Goal: Transaction & Acquisition: Obtain resource

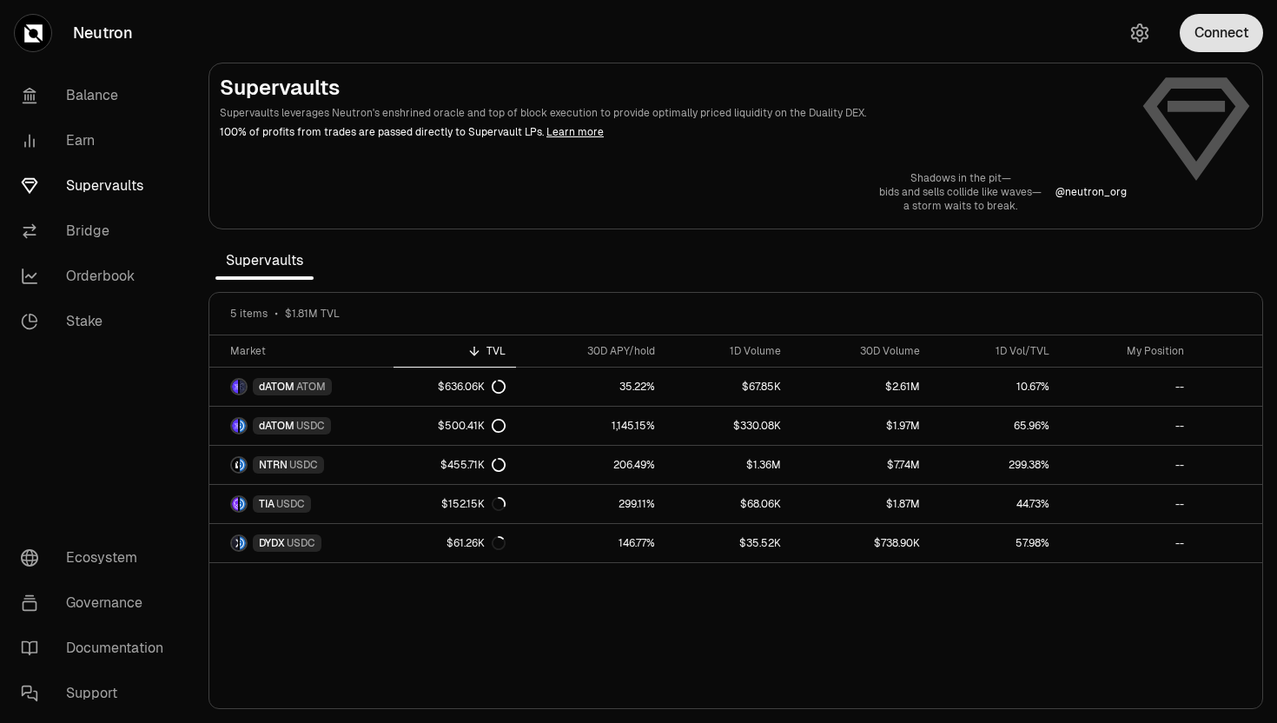
click at [1220, 47] on button "Connect" at bounding box center [1221, 33] width 83 height 38
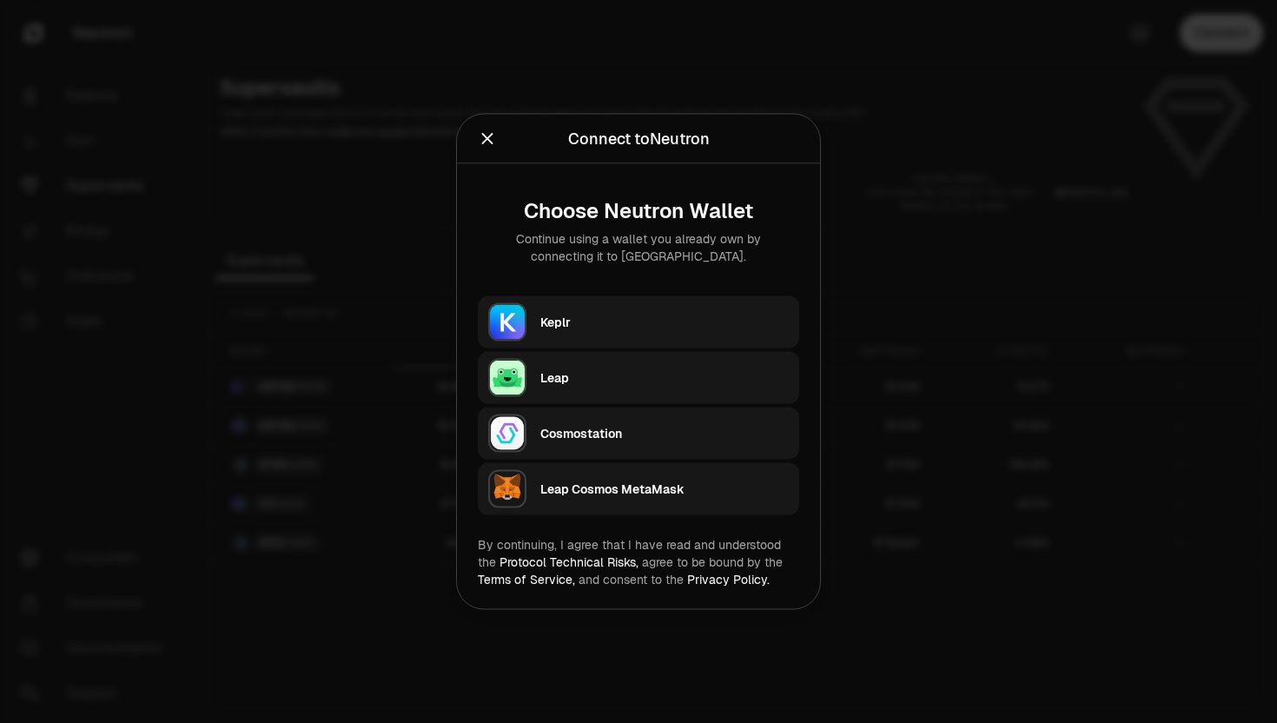
click at [567, 348] on div "Keplr Leap Cosmostation Leap Cosmos MetaMask" at bounding box center [638, 405] width 321 height 219
click at [568, 331] on div "Keplr" at bounding box center [664, 322] width 248 height 26
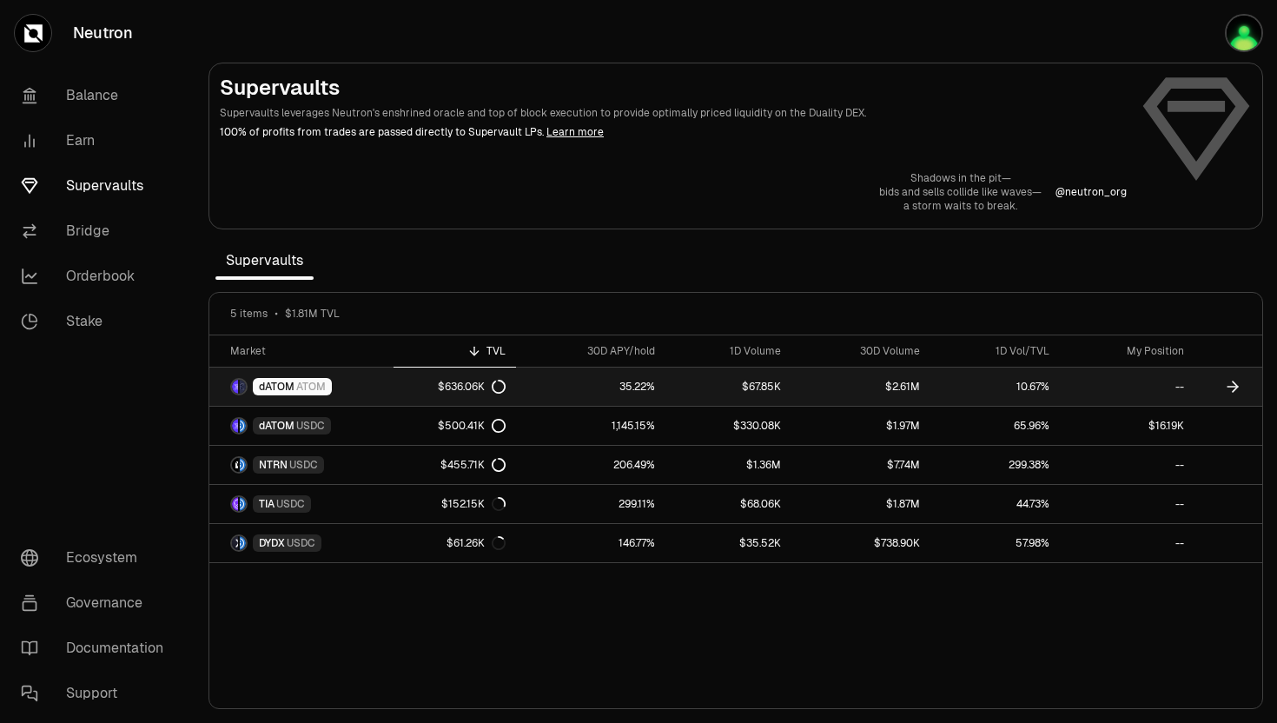
click at [281, 392] on span "dATOM" at bounding box center [277, 387] width 36 height 14
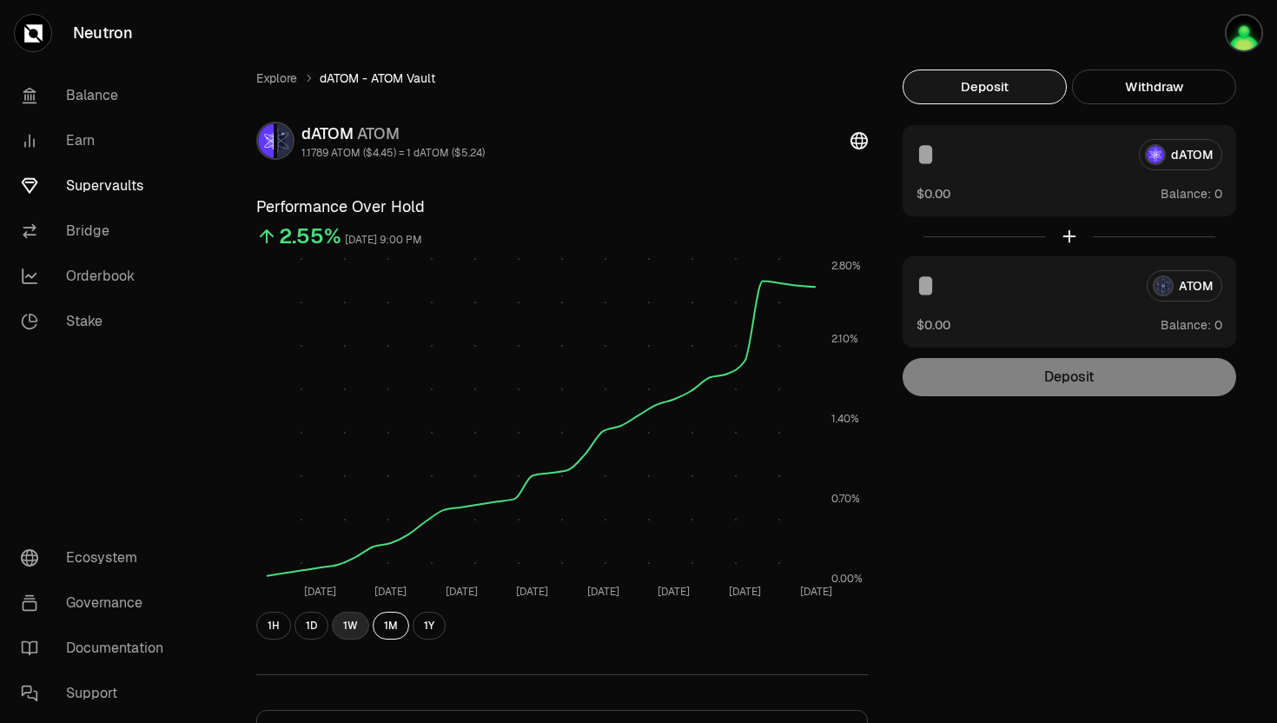
click at [348, 624] on button "1W" at bounding box center [350, 626] width 37 height 28
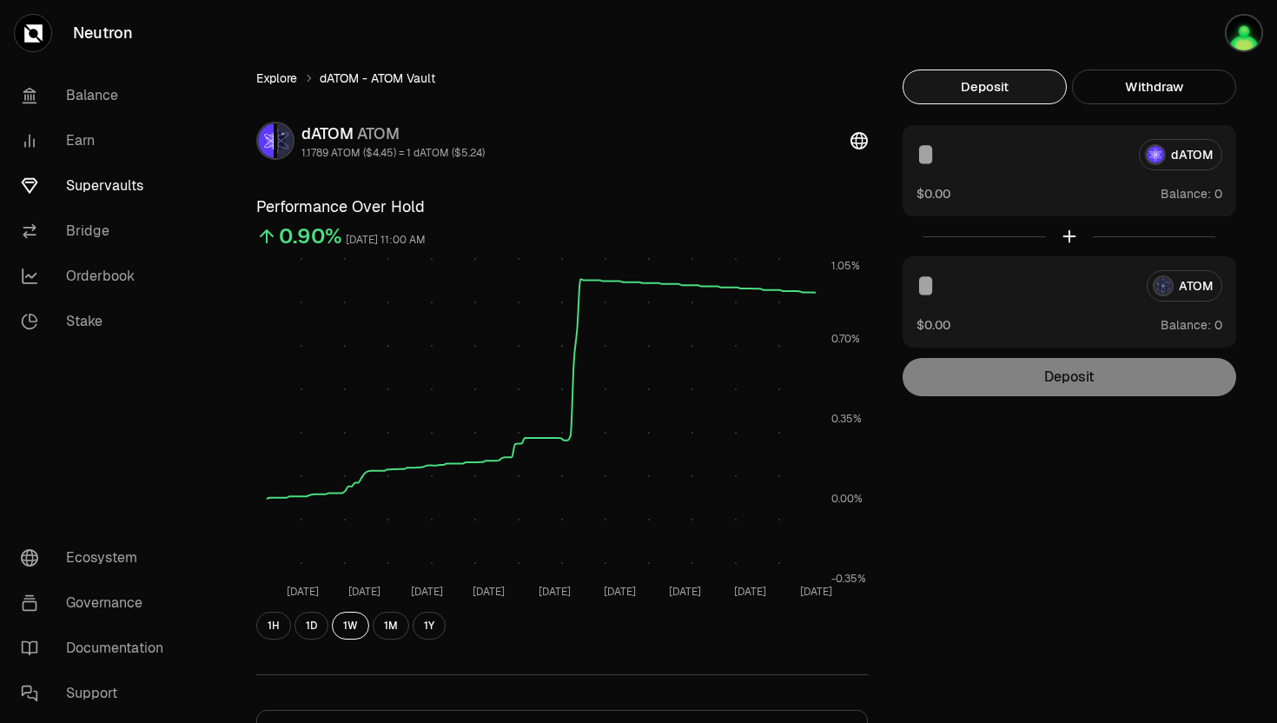
click at [270, 76] on link "Explore" at bounding box center [276, 77] width 41 height 17
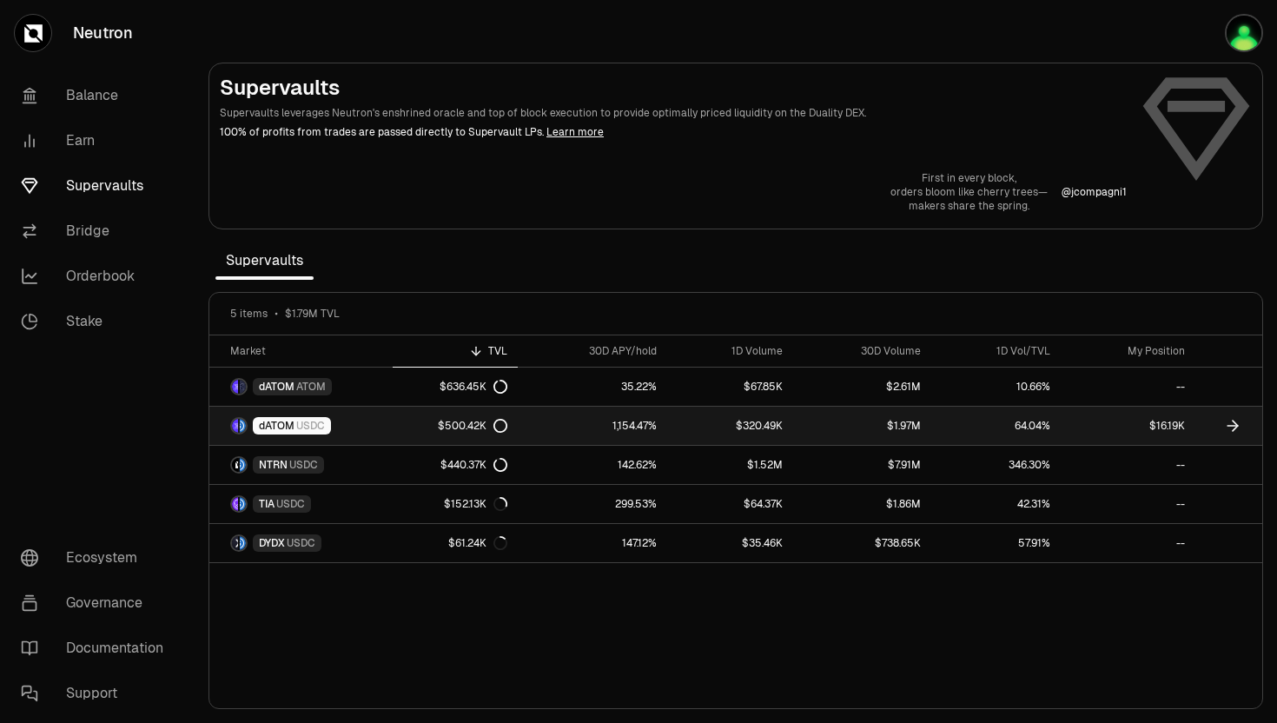
click at [298, 426] on span "USDC" at bounding box center [310, 426] width 29 height 14
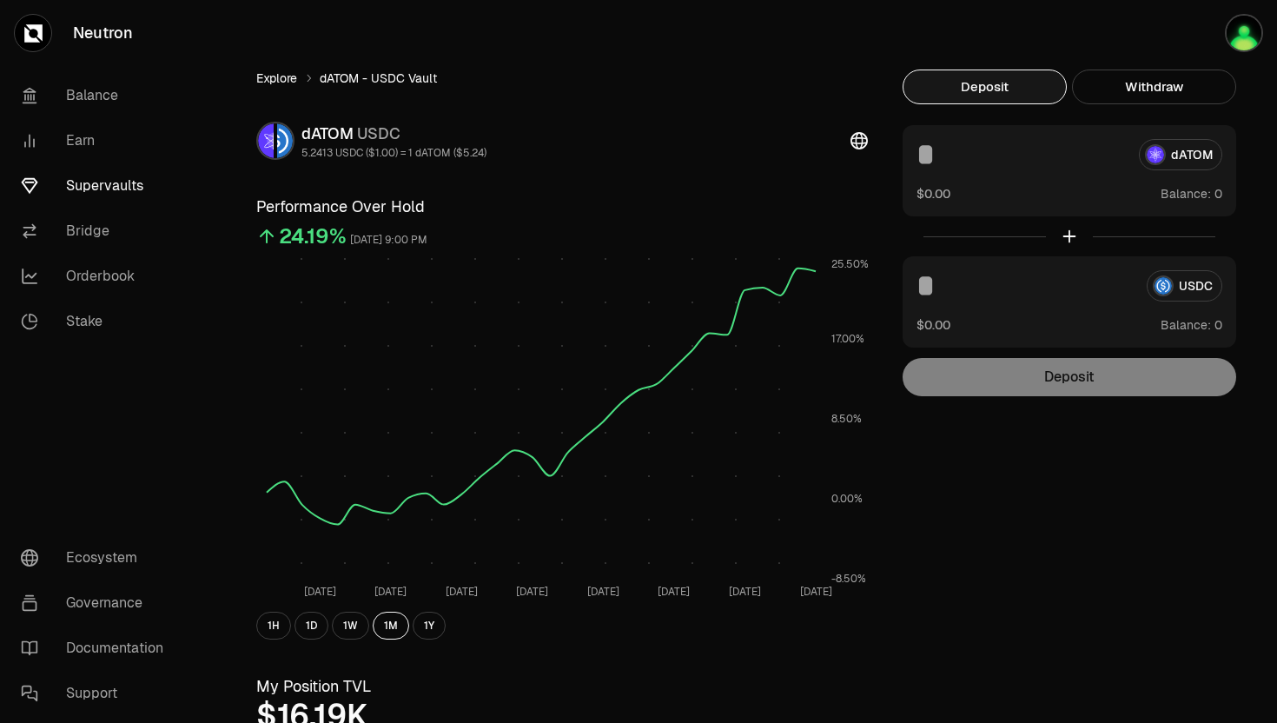
click at [269, 76] on link "Explore" at bounding box center [276, 77] width 41 height 17
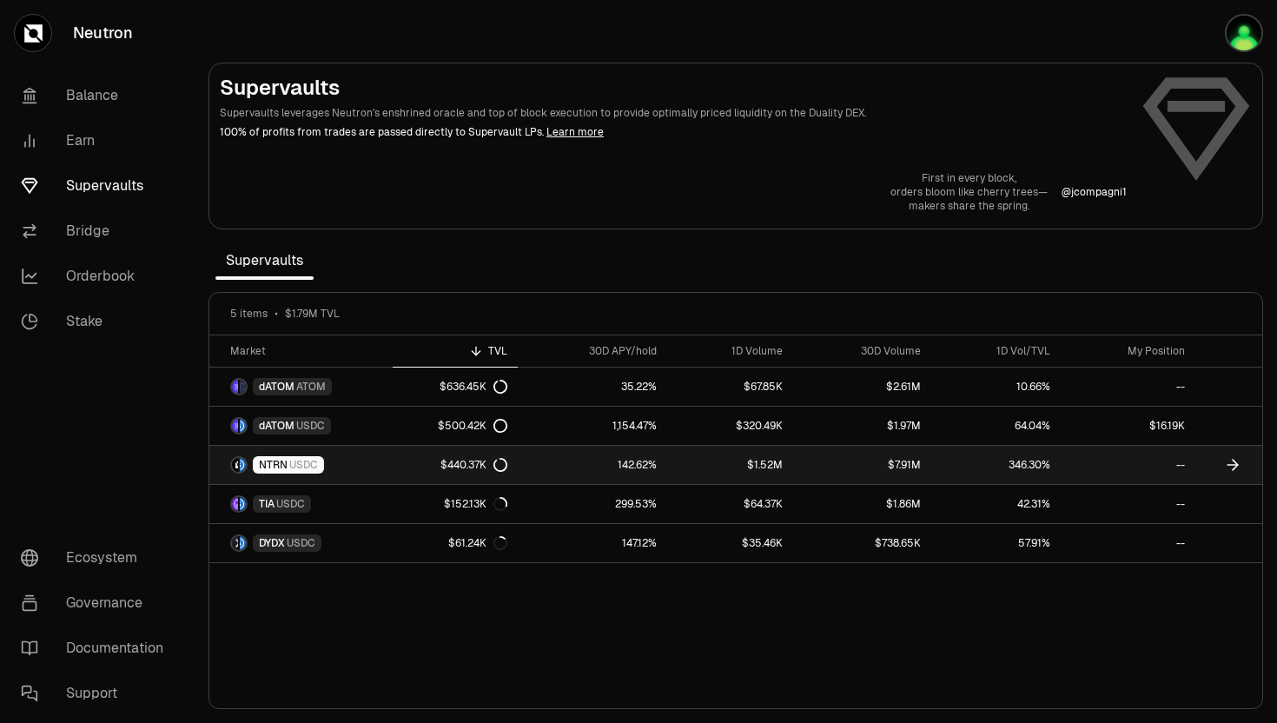
click at [274, 458] on span "NTRN" at bounding box center [273, 465] width 29 height 14
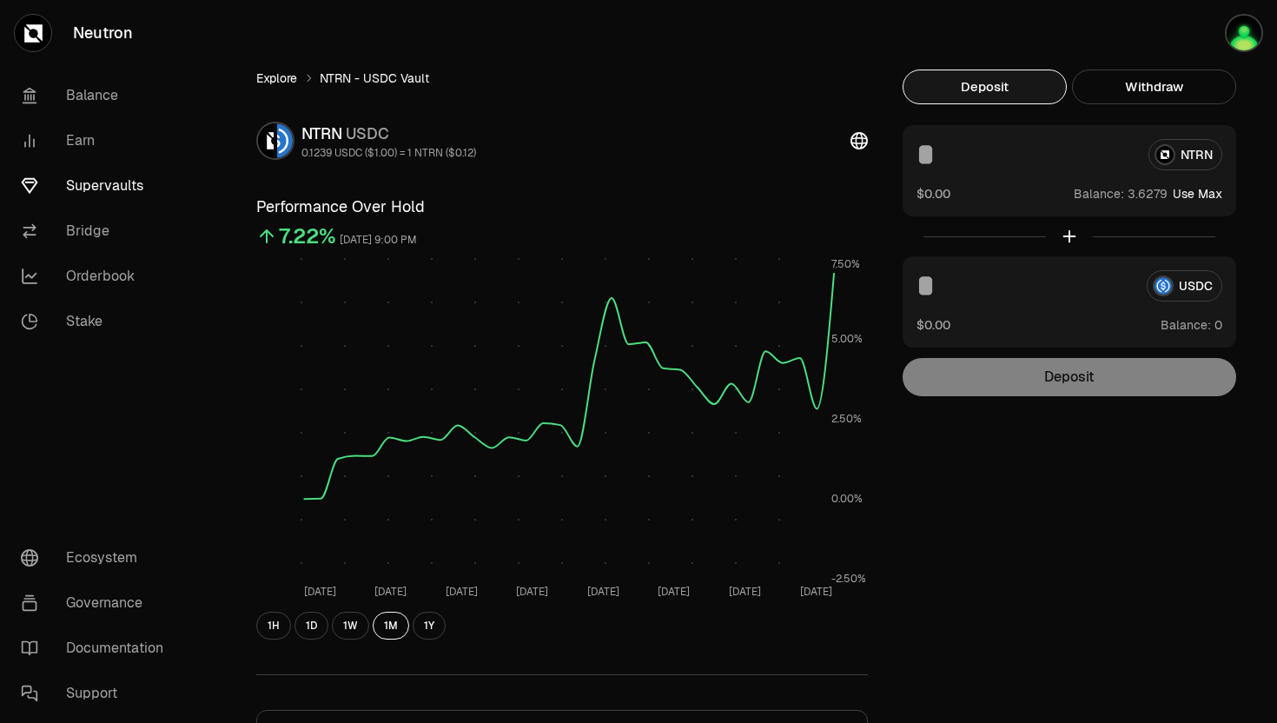
click at [283, 79] on link "Explore" at bounding box center [276, 77] width 41 height 17
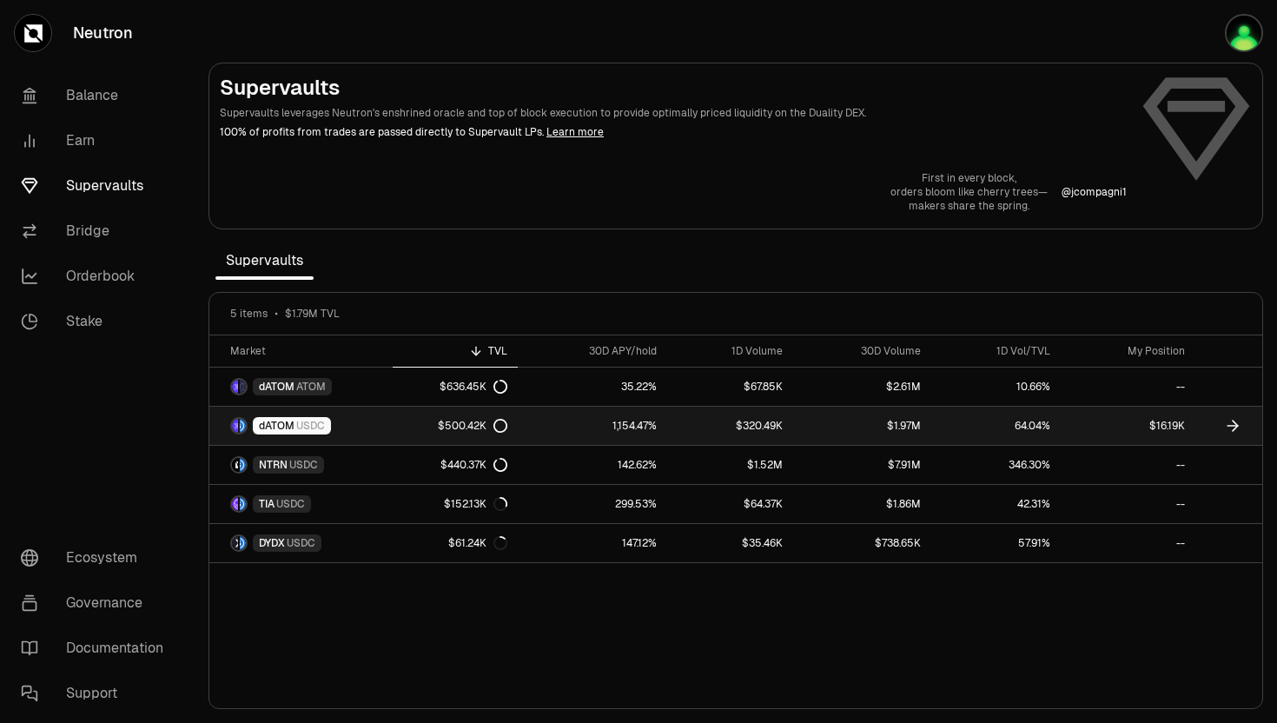
click at [282, 426] on span "dATOM" at bounding box center [277, 426] width 36 height 14
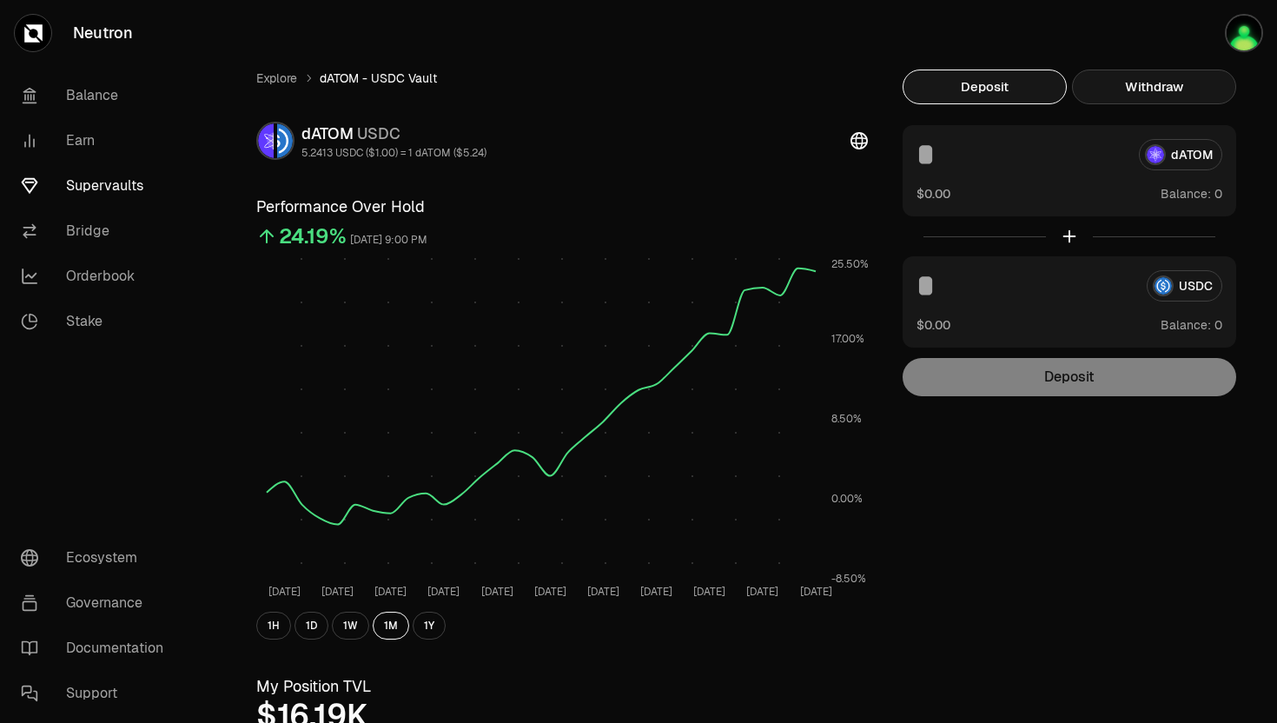
click at [1145, 78] on button "Withdraw" at bounding box center [1154, 86] width 164 height 35
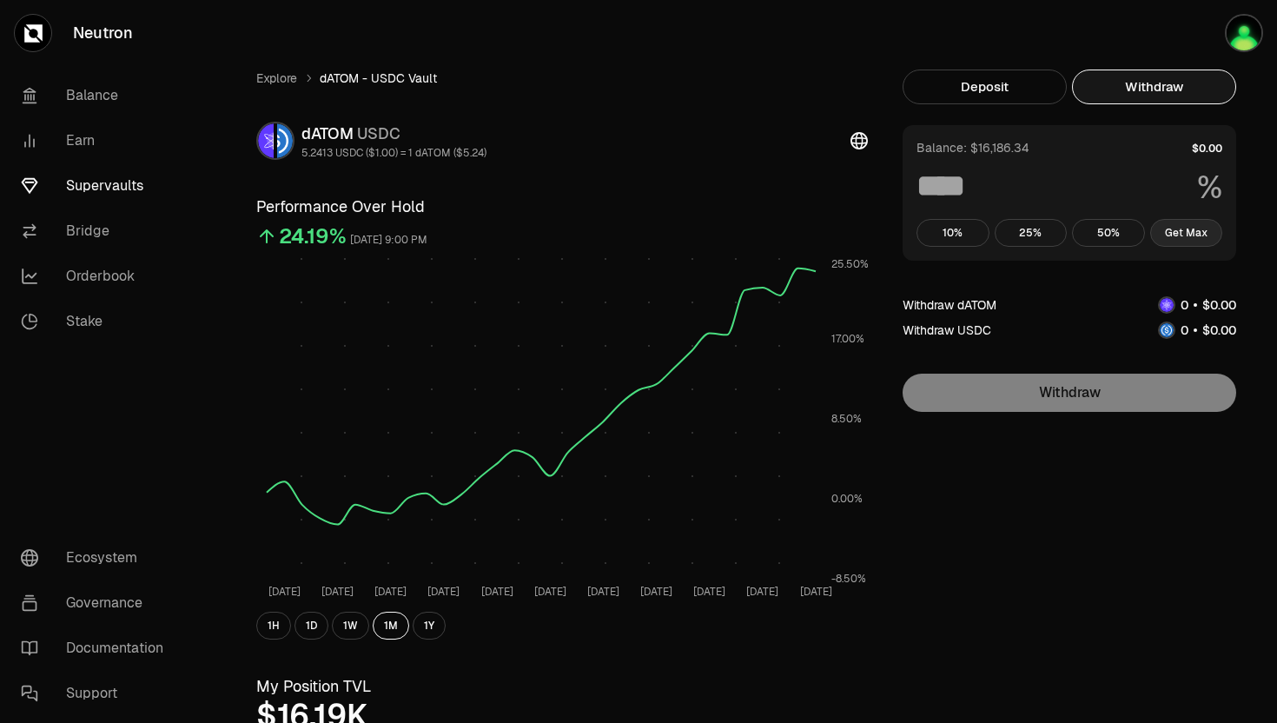
click at [1187, 230] on button "Get Max" at bounding box center [1186, 233] width 73 height 28
type input "***"
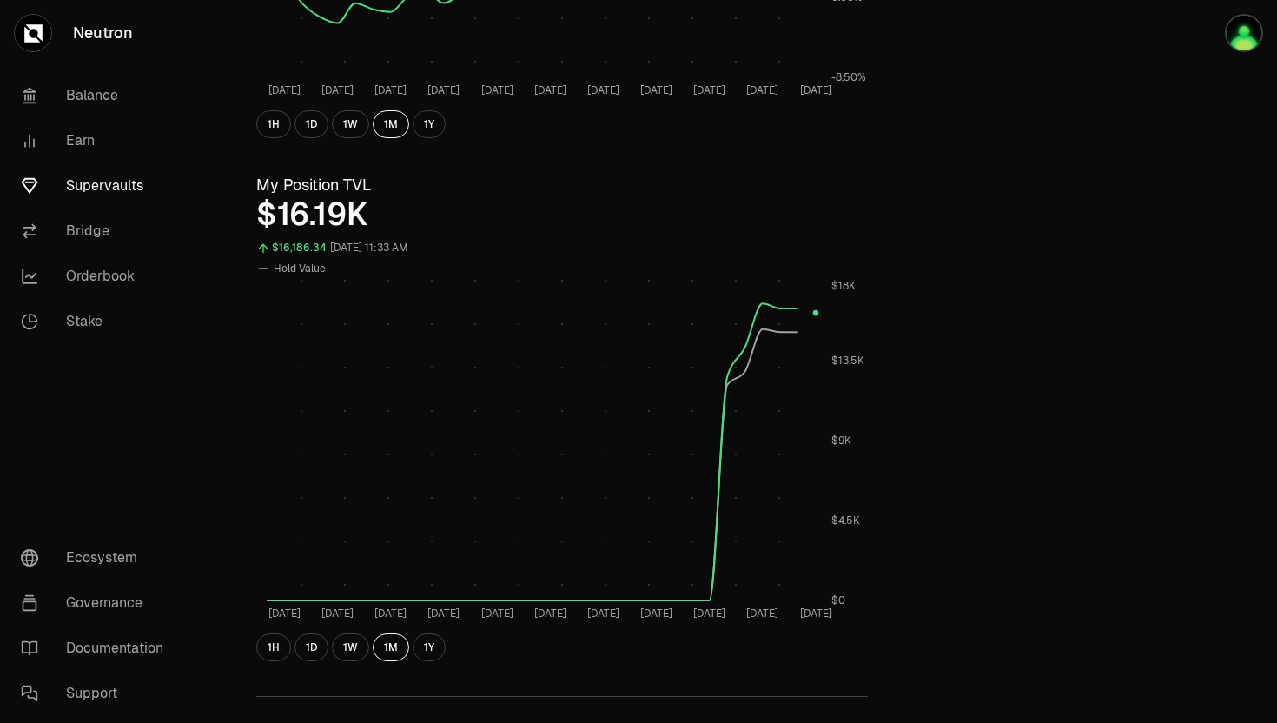
scroll to position [552, 0]
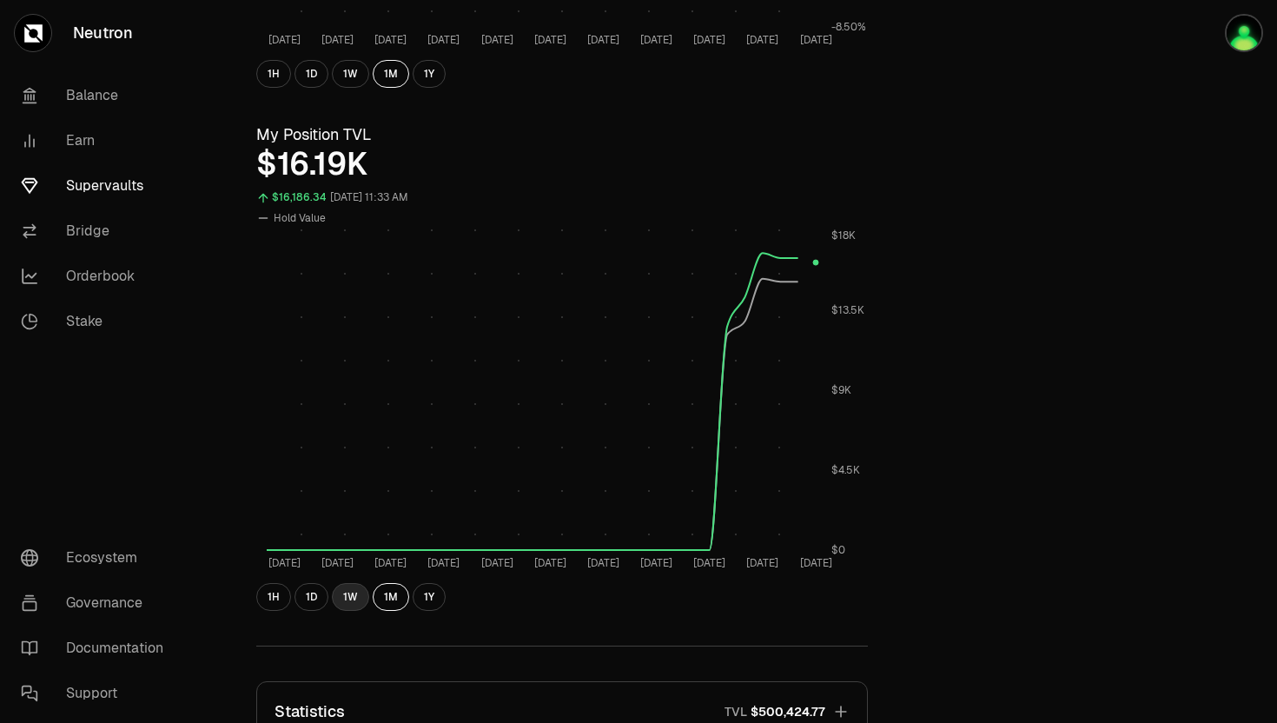
click at [343, 601] on button "1W" at bounding box center [350, 597] width 37 height 28
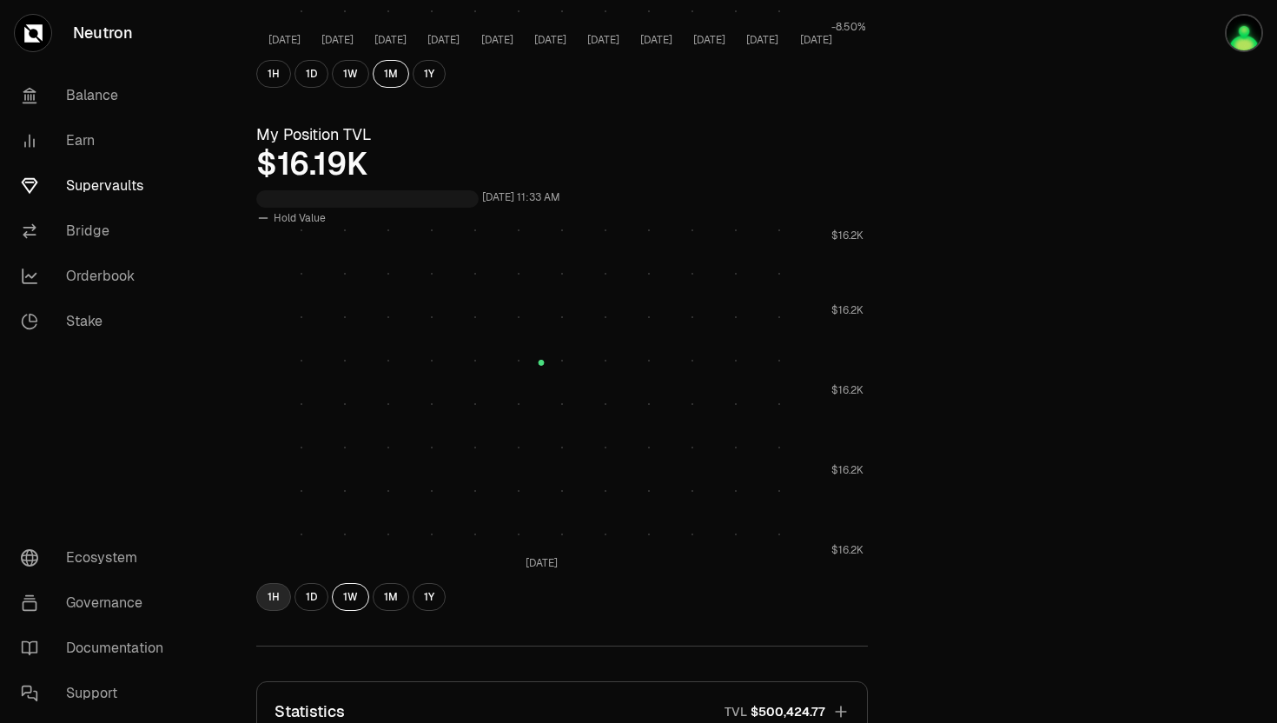
click at [281, 595] on button "1H" at bounding box center [273, 597] width 35 height 28
click at [327, 595] on button "1D" at bounding box center [311, 597] width 34 height 28
click at [352, 600] on button "1W" at bounding box center [350, 597] width 37 height 28
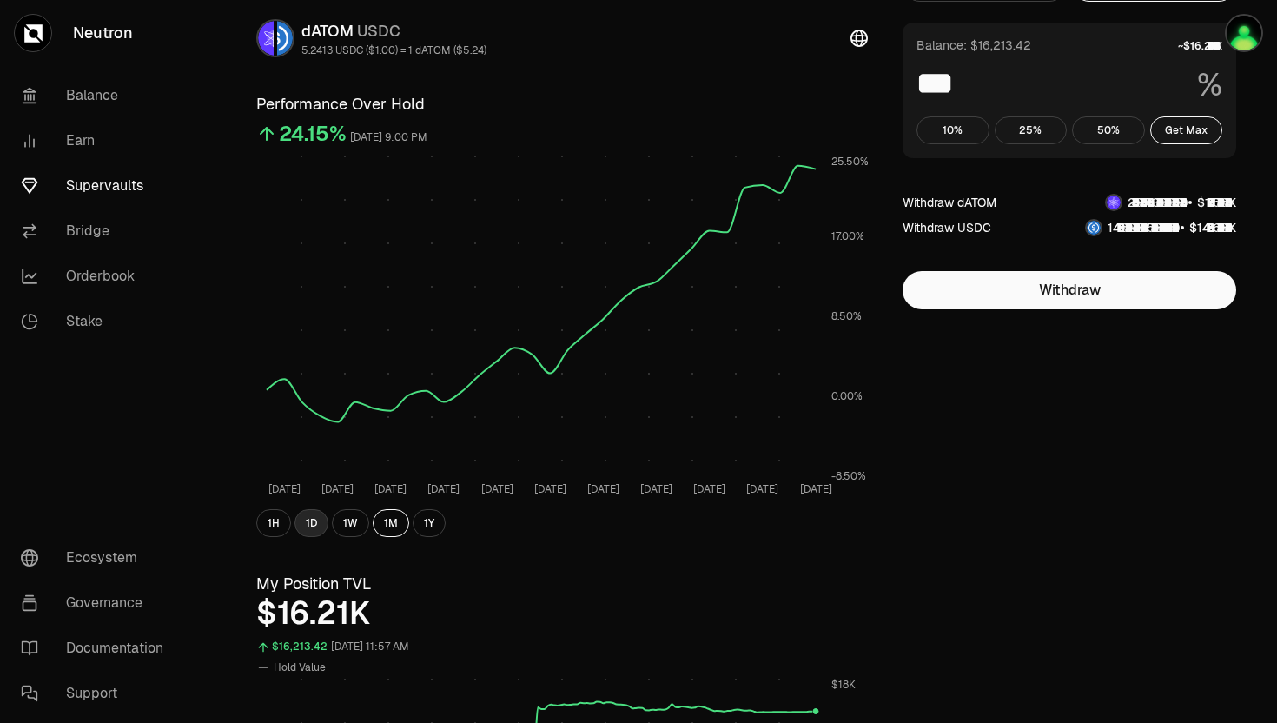
scroll to position [0, 0]
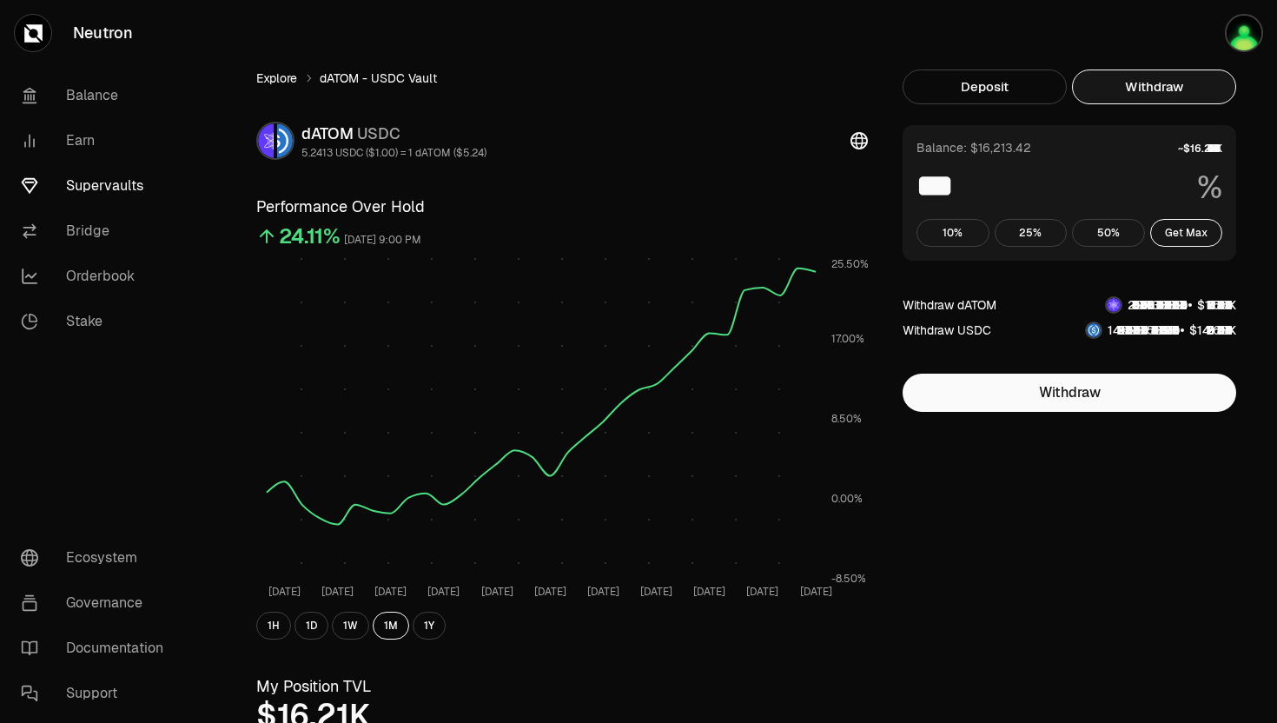
click at [278, 80] on link "Explore" at bounding box center [276, 77] width 41 height 17
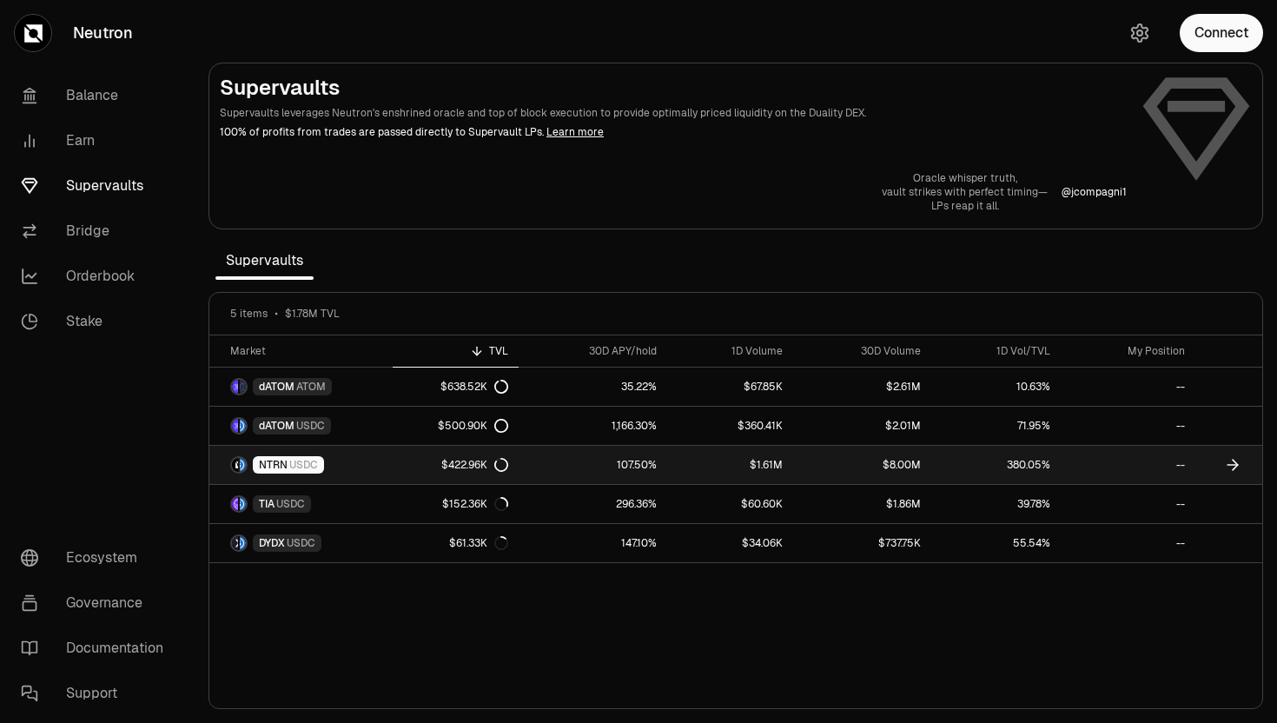
click at [286, 465] on span "NTRN" at bounding box center [273, 465] width 29 height 14
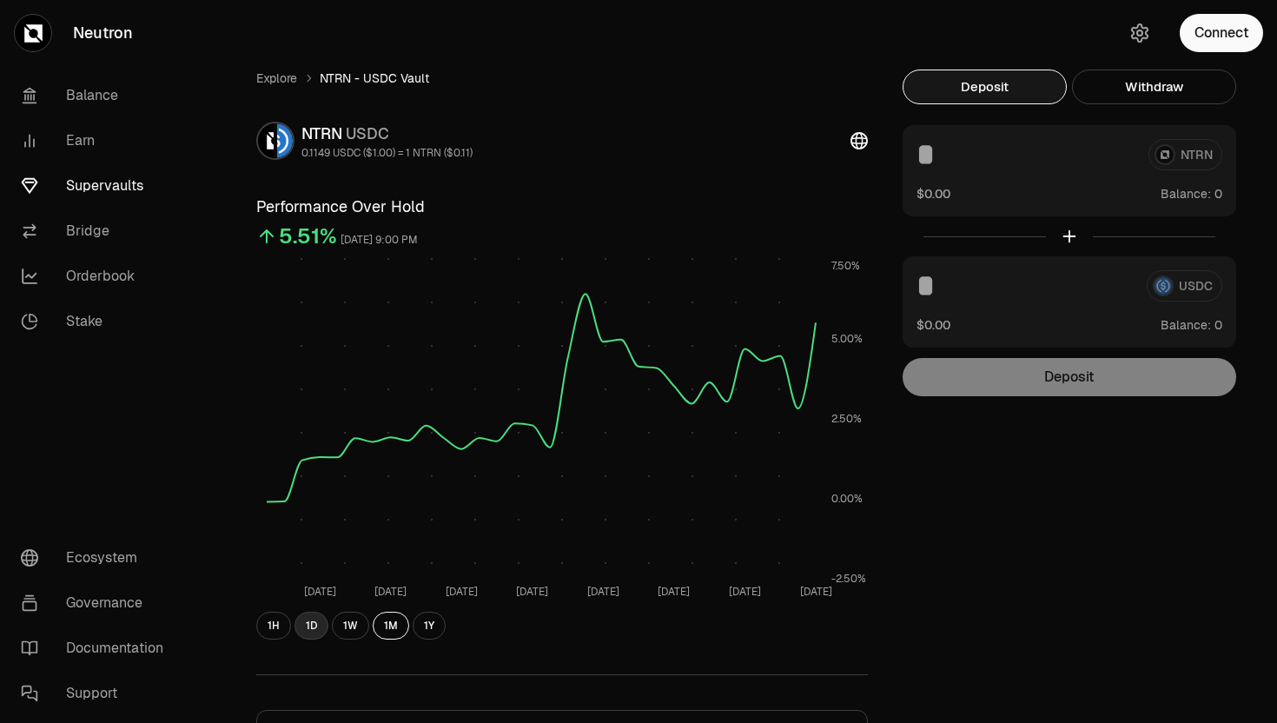
click at [308, 624] on button "1D" at bounding box center [311, 626] width 34 height 28
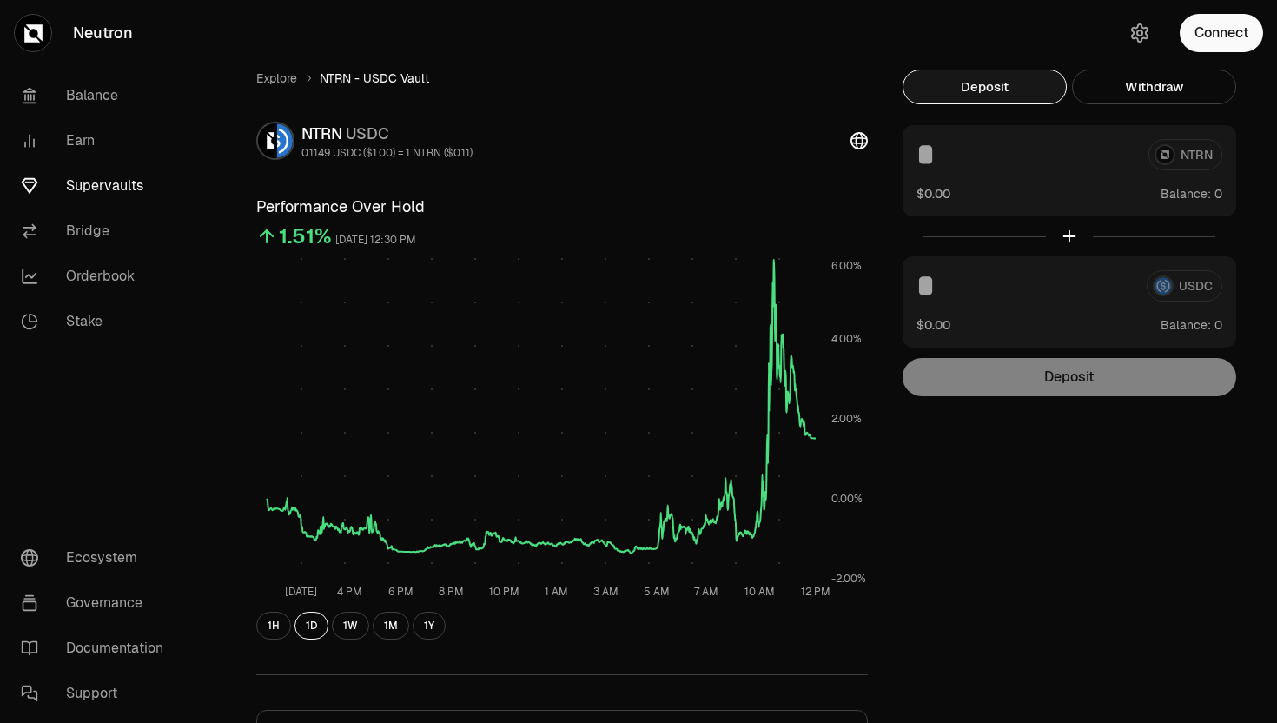
click at [275, 87] on div "Explore NTRN - USDC Vault NTRN USDC 0.1149 USDC ($1.00) = 1 NTRN ($0.11) Perfor…" at bounding box center [561, 567] width 653 height 996
click at [284, 71] on link "Explore" at bounding box center [276, 77] width 41 height 17
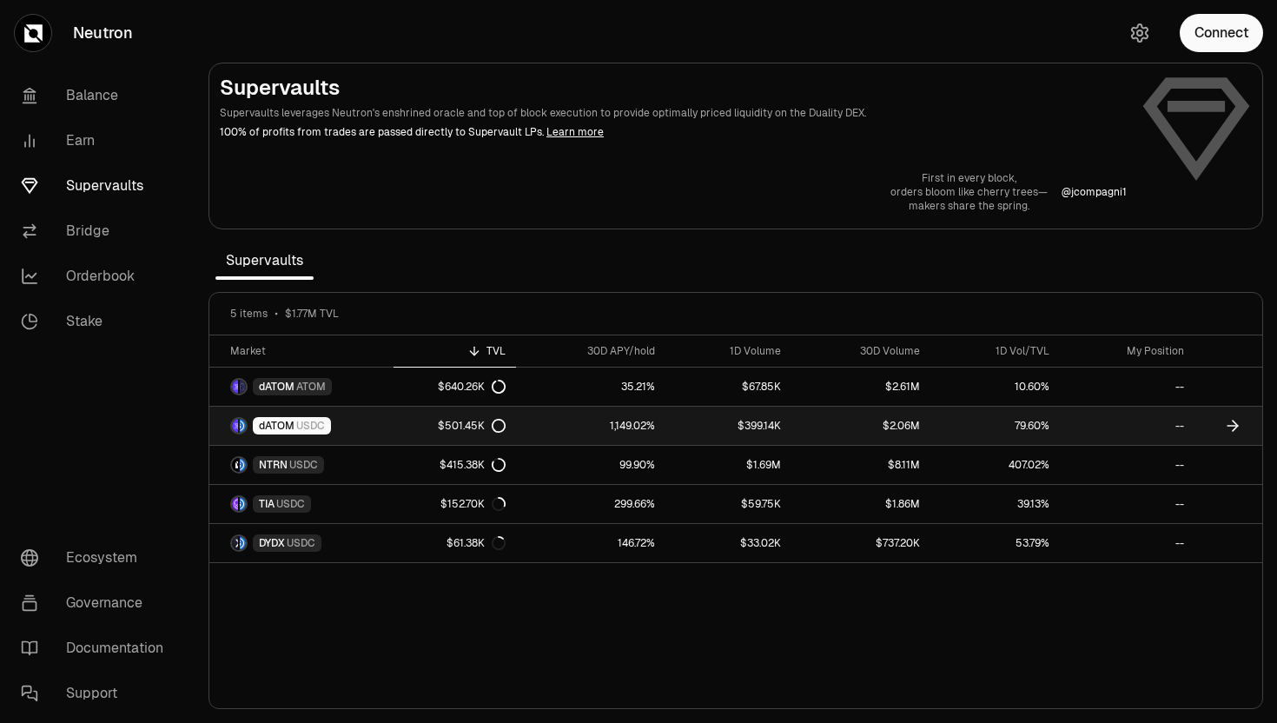
click at [268, 427] on span "dATOM" at bounding box center [277, 426] width 36 height 14
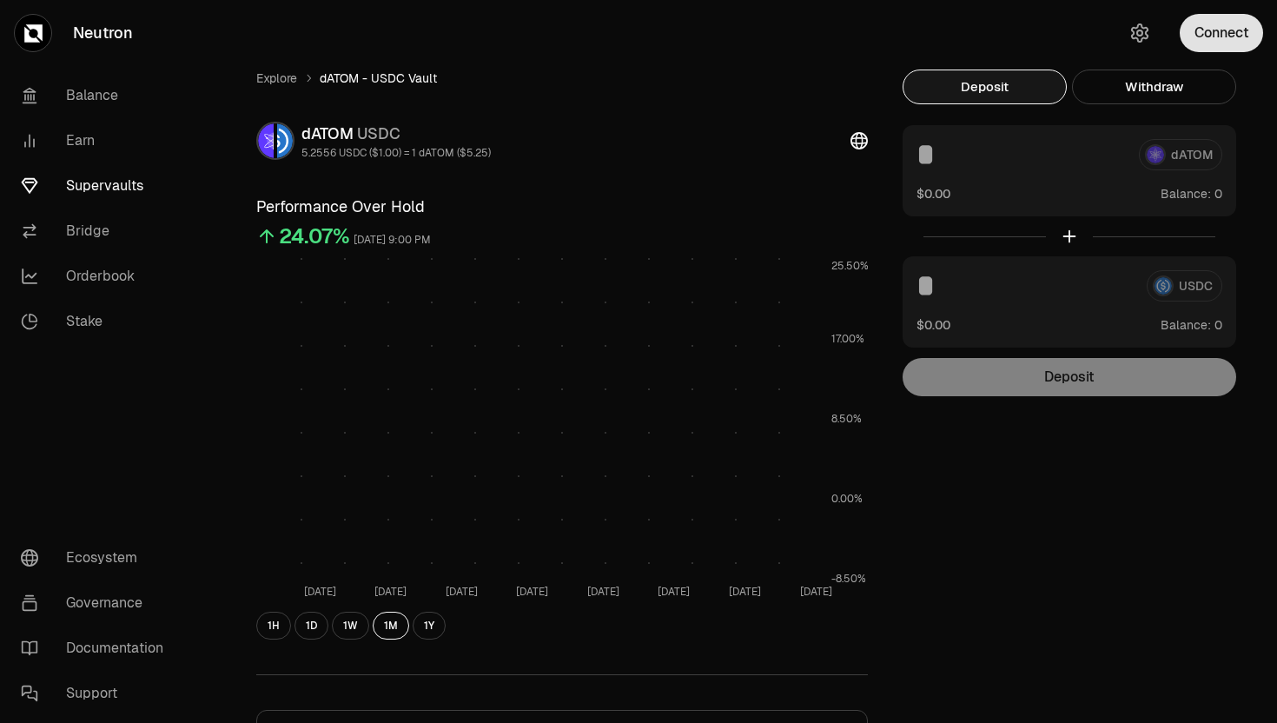
click at [1202, 14] on button "Connect" at bounding box center [1221, 33] width 83 height 38
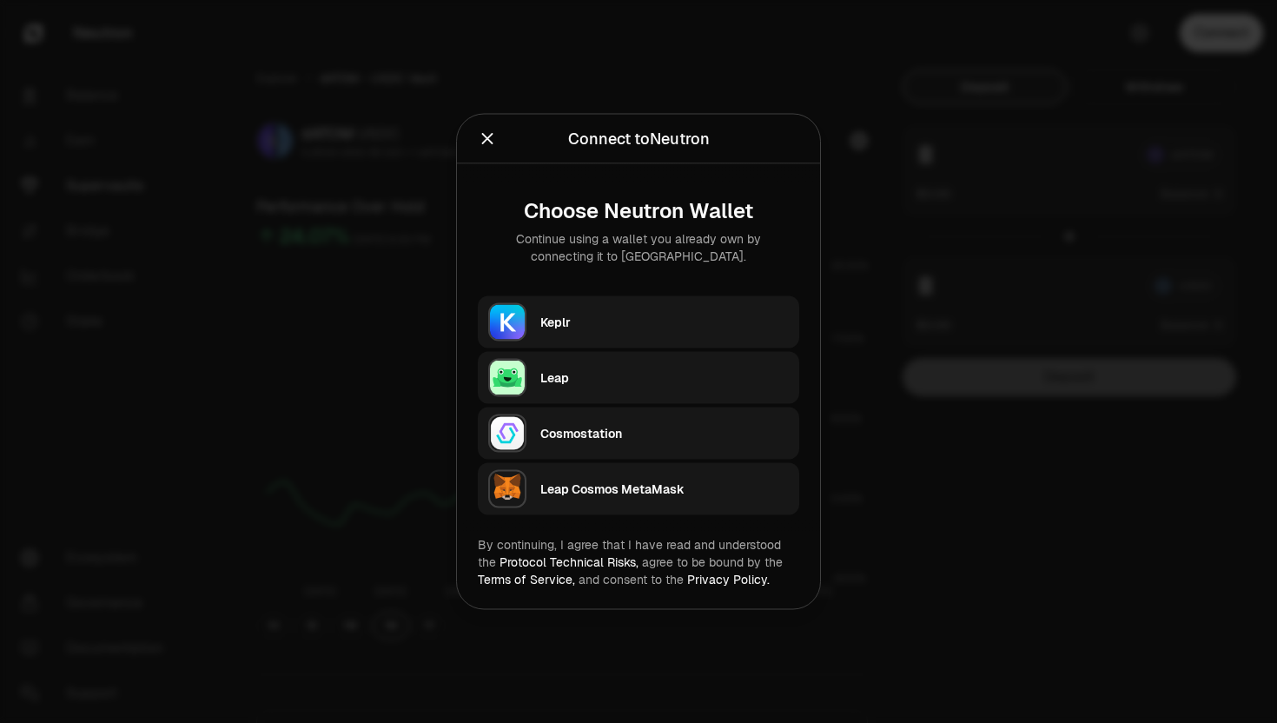
click at [612, 320] on div "Keplr" at bounding box center [664, 322] width 248 height 17
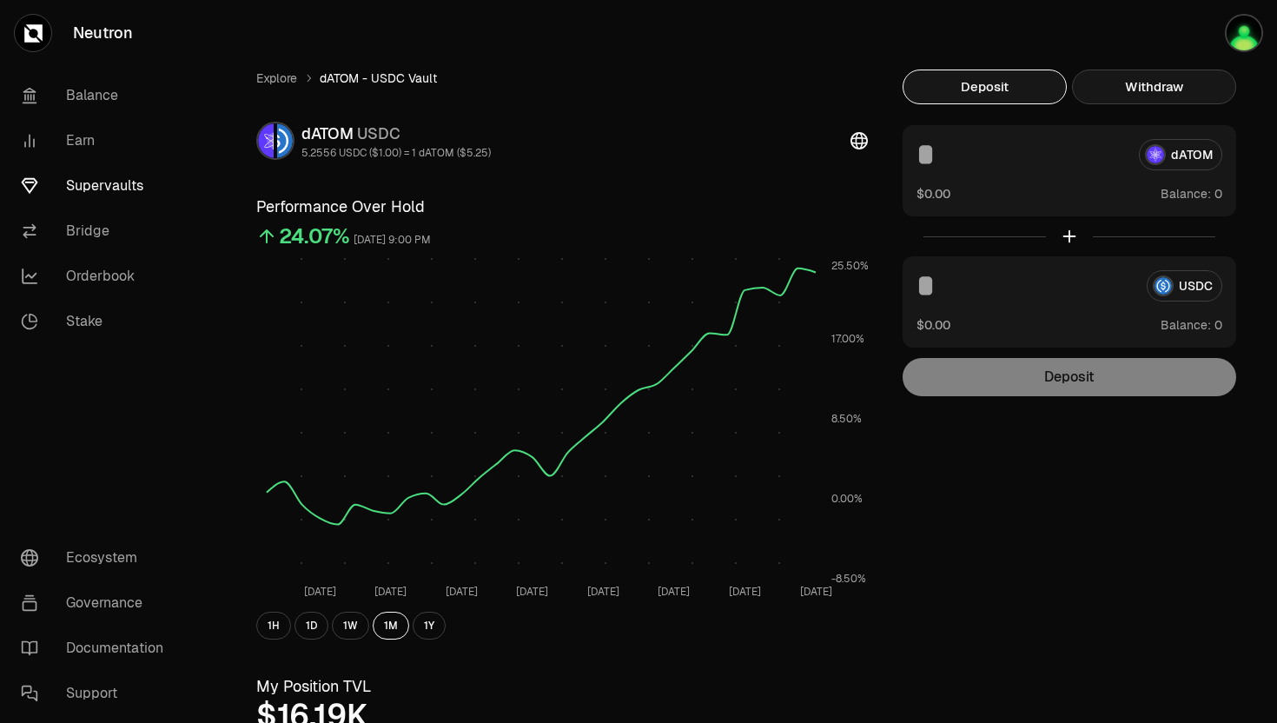
click at [1138, 85] on button "Withdraw" at bounding box center [1154, 86] width 164 height 35
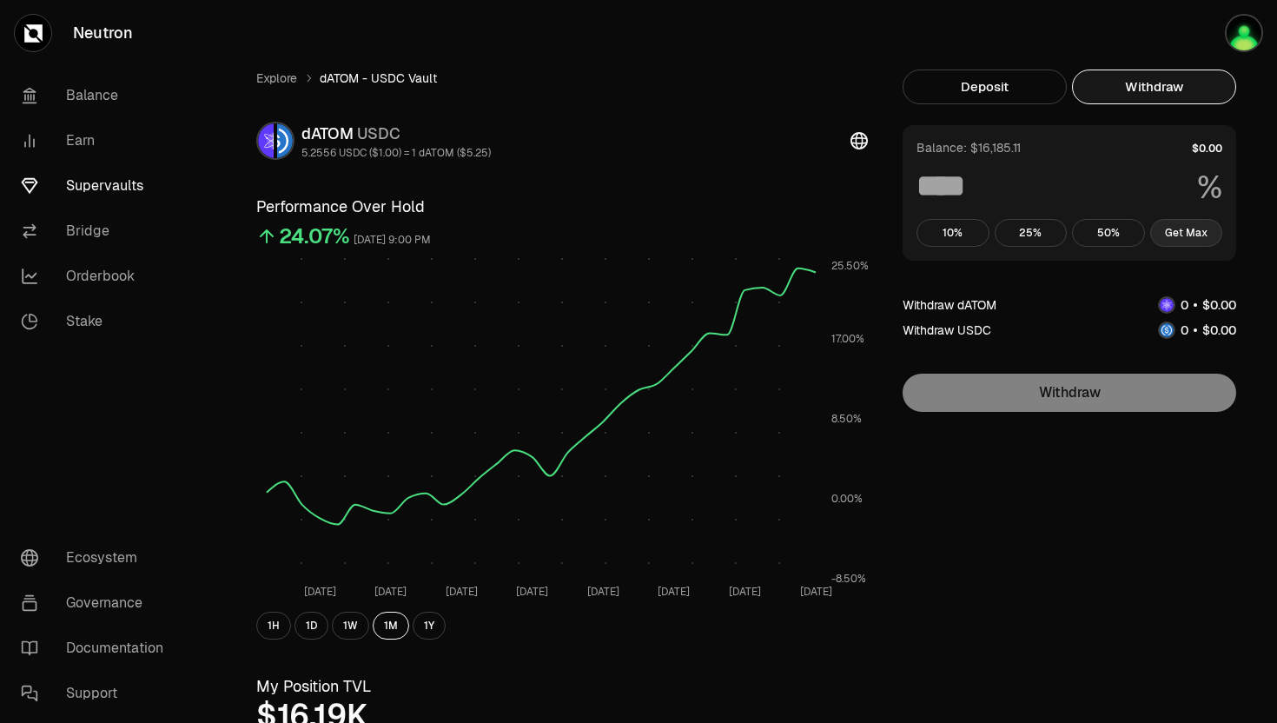
click at [1187, 241] on button "Get Max" at bounding box center [1186, 233] width 73 height 28
type input "***"
